Goal: Check status: Check status

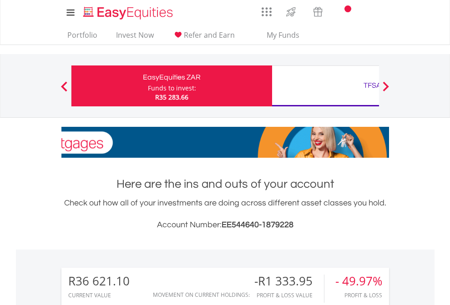
scroll to position [87, 143]
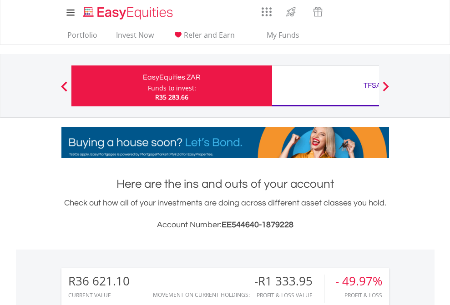
click at [148, 86] on div "Funds to invest:" at bounding box center [172, 88] width 48 height 9
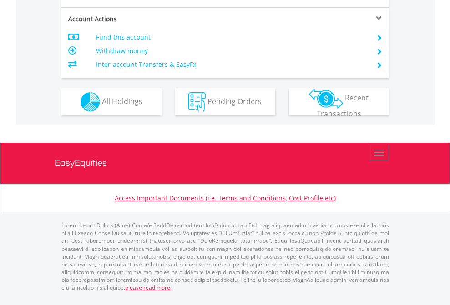
scroll to position [794, 0]
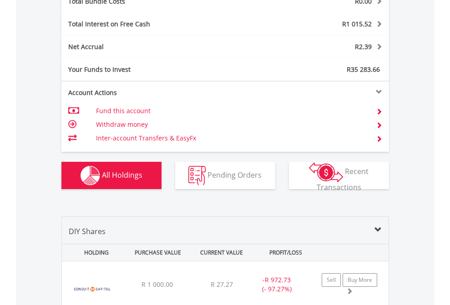
scroll to position [1066, 0]
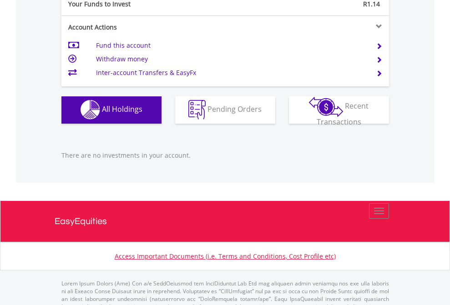
scroll to position [901, 0]
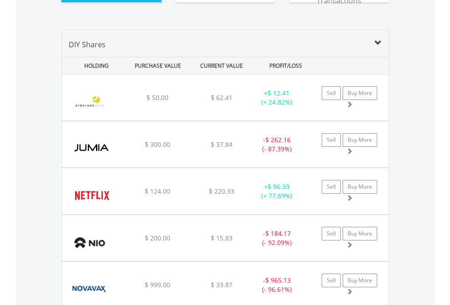
scroll to position [1012, 0]
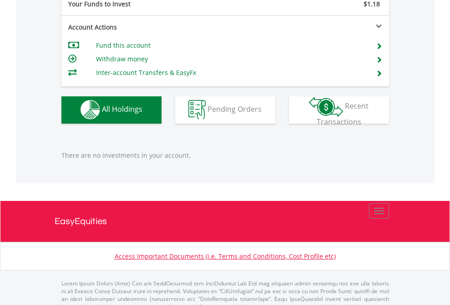
scroll to position [901, 0]
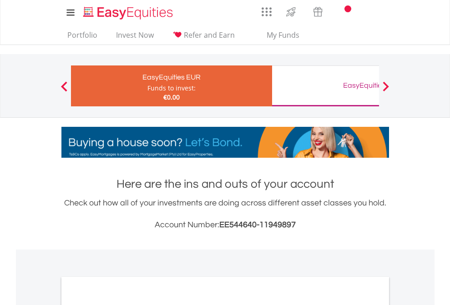
scroll to position [547, 0]
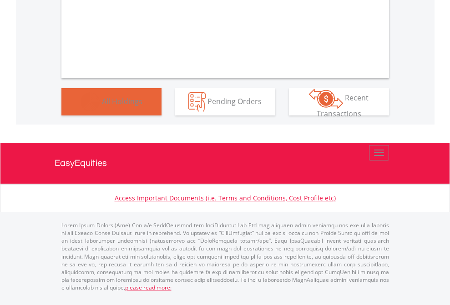
click at [102, 106] on span "All Holdings" at bounding box center [122, 101] width 40 height 10
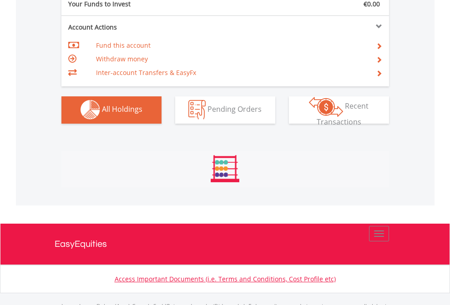
scroll to position [901, 0]
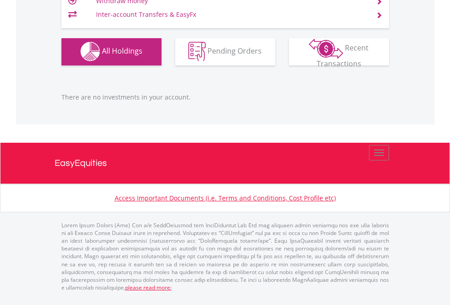
scroll to position [87, 143]
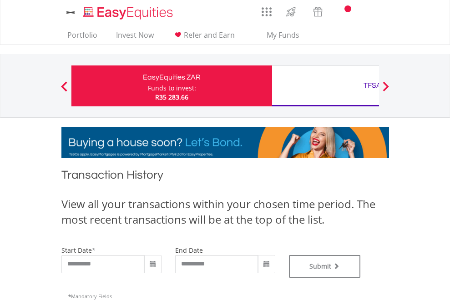
type input "**********"
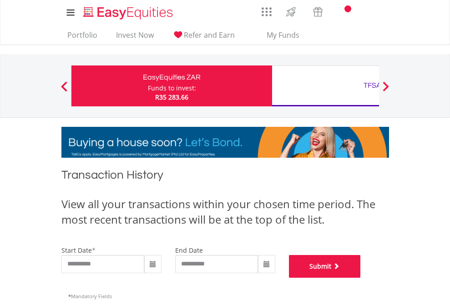
click at [361, 278] on button "Submit" at bounding box center [325, 266] width 72 height 23
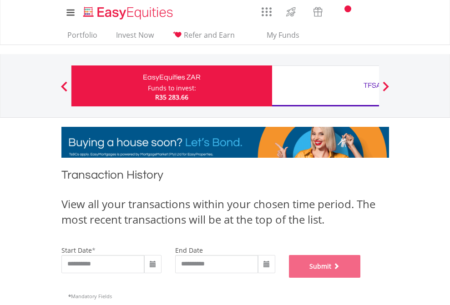
scroll to position [369, 0]
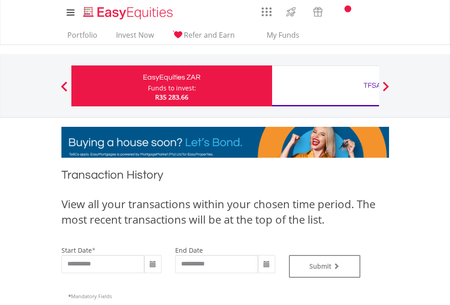
click at [325, 86] on div "TFSA" at bounding box center [372, 85] width 190 height 13
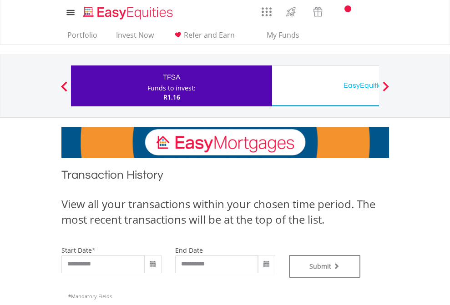
scroll to position [369, 0]
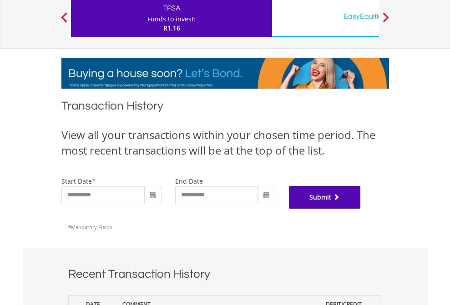
click at [361, 209] on button "Submit" at bounding box center [325, 197] width 72 height 23
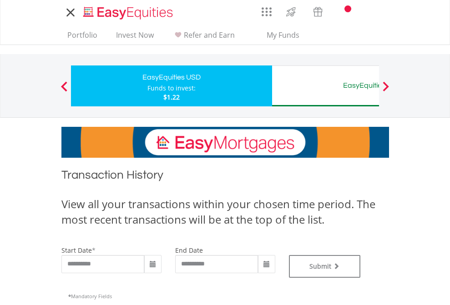
type input "**********"
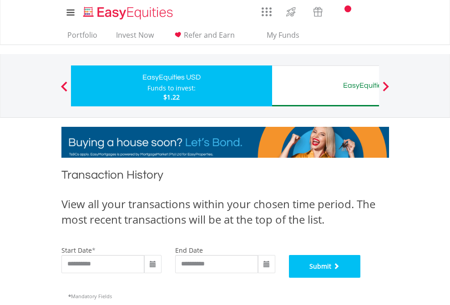
click at [361, 278] on button "Submit" at bounding box center [325, 266] width 72 height 23
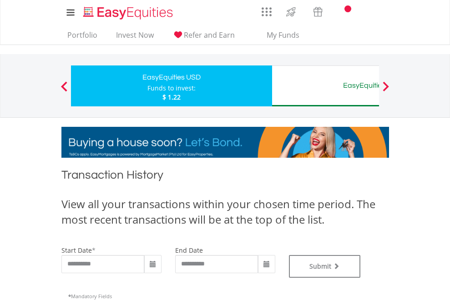
click at [325, 86] on div "EasyEquities AUD" at bounding box center [372, 85] width 190 height 13
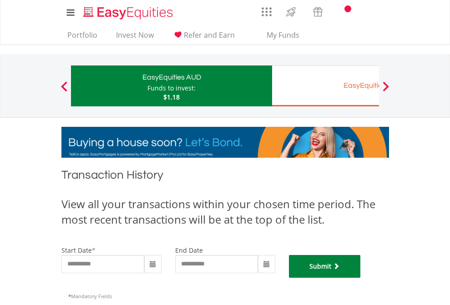
click at [361, 278] on button "Submit" at bounding box center [325, 266] width 72 height 23
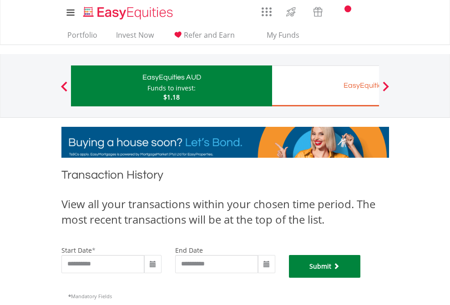
scroll to position [369, 0]
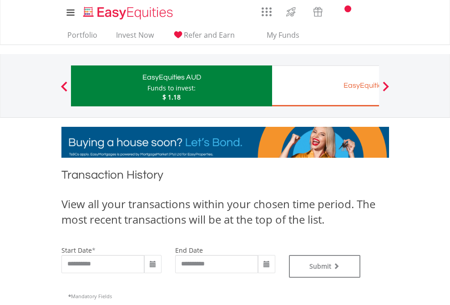
click at [325, 86] on div "EasyEquities EUR" at bounding box center [372, 85] width 190 height 13
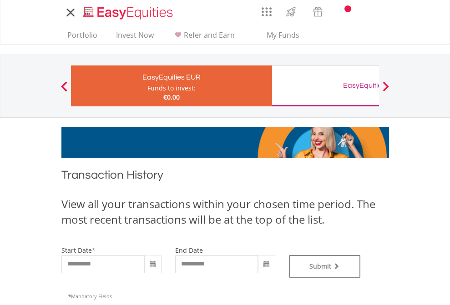
type input "**********"
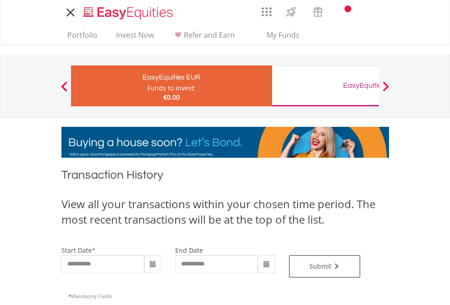
type input "**********"
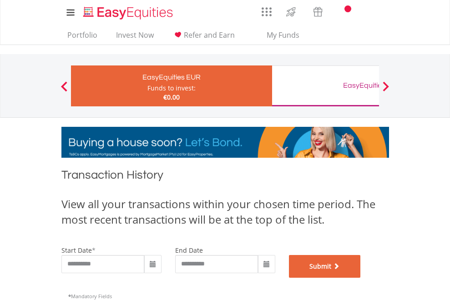
click at [361, 278] on button "Submit" at bounding box center [325, 266] width 72 height 23
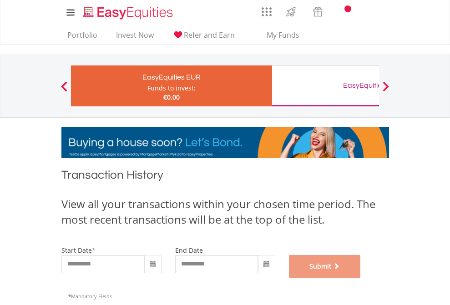
scroll to position [369, 0]
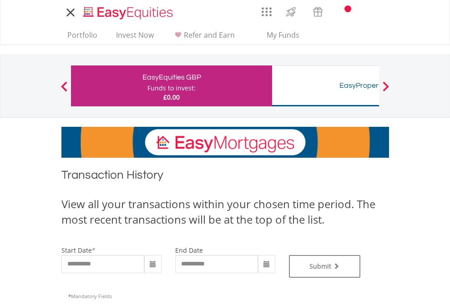
type input "**********"
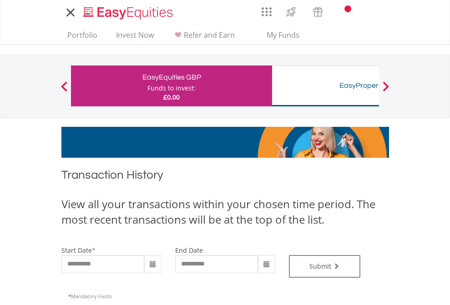
type input "**********"
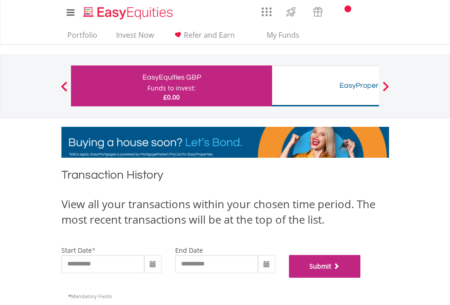
click at [361, 278] on button "Submit" at bounding box center [325, 266] width 72 height 23
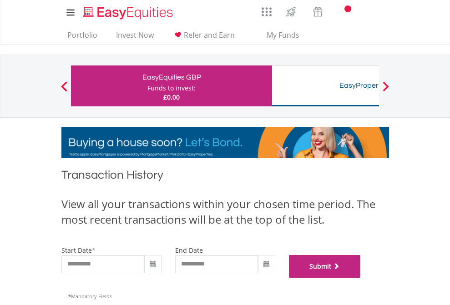
scroll to position [369, 0]
